Goal: Navigation & Orientation: Find specific page/section

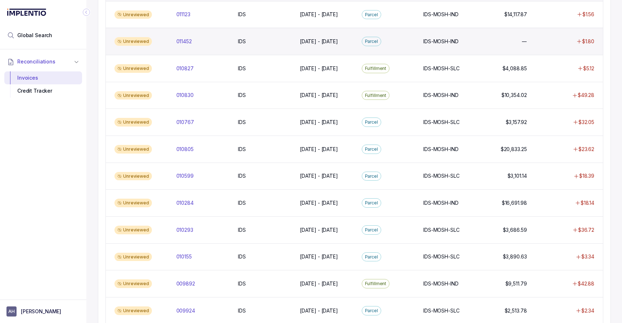
scroll to position [93, 0]
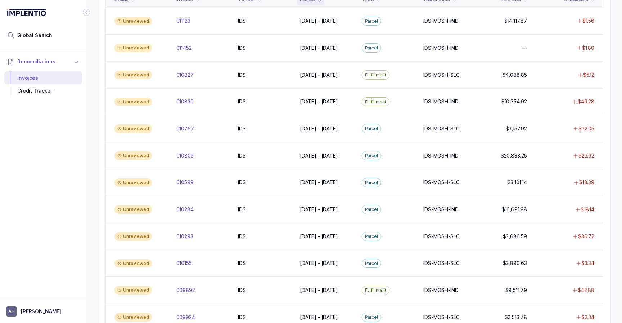
click at [54, 61] on li "Reconciliations" at bounding box center [39, 62] width 70 height 16
click at [75, 63] on icon "button" at bounding box center [77, 61] width 6 height 5
click at [76, 63] on icon "button" at bounding box center [76, 62] width 5 height 6
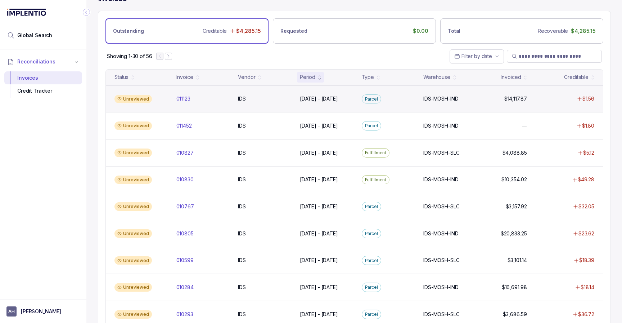
scroll to position [0, 0]
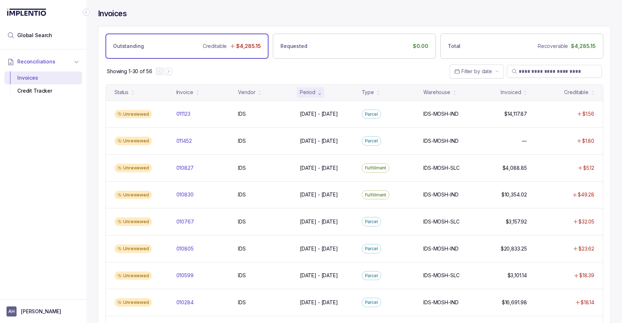
click at [170, 19] on div "Invoices" at bounding box center [354, 17] width 513 height 17
click at [39, 89] on div "Credit Tracker" at bounding box center [43, 90] width 66 height 13
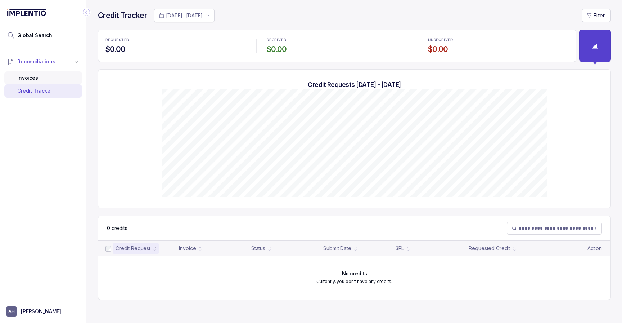
click at [37, 79] on div "Invoices" at bounding box center [43, 77] width 66 height 13
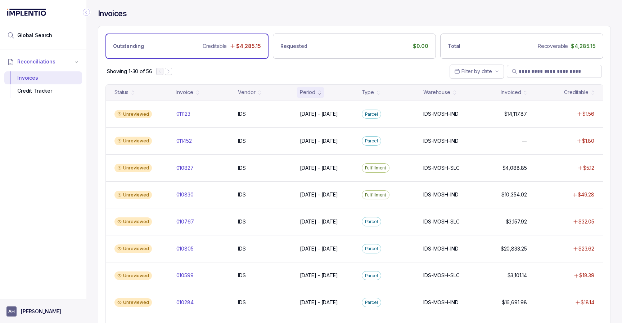
click at [44, 308] on p "[PERSON_NAME]" at bounding box center [41, 311] width 40 height 7
click at [42, 214] on div "Reconciliations Invoices Credit Tracker" at bounding box center [43, 172] width 86 height 246
click at [36, 81] on div "Invoices" at bounding box center [43, 77] width 66 height 13
